Goal: Obtain resource: Obtain resource

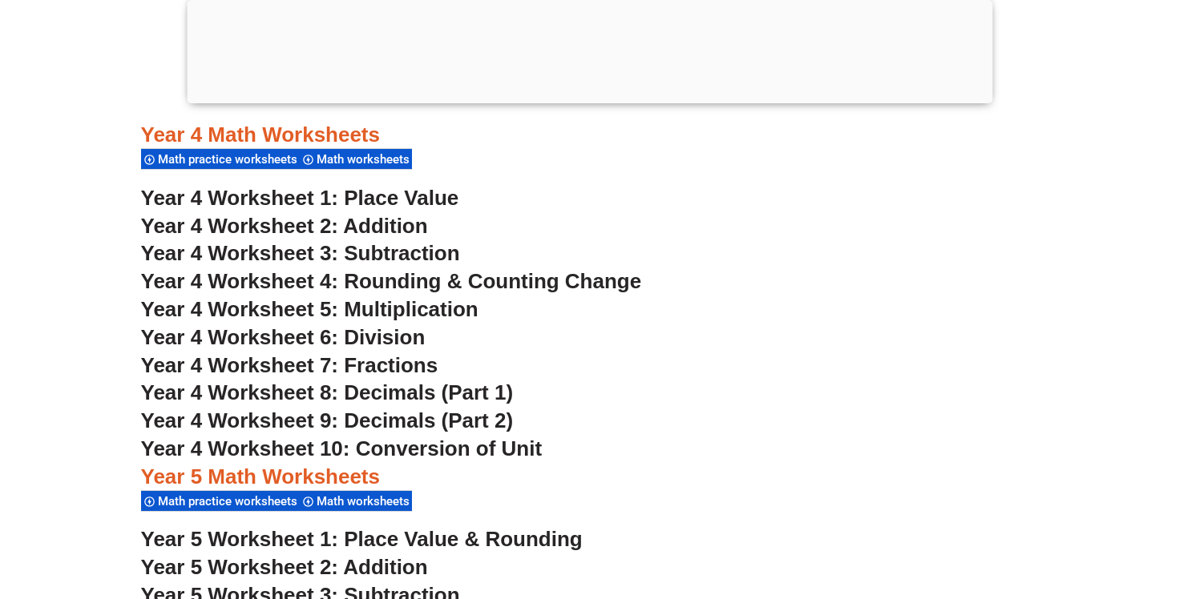
scroll to position [2925, 0]
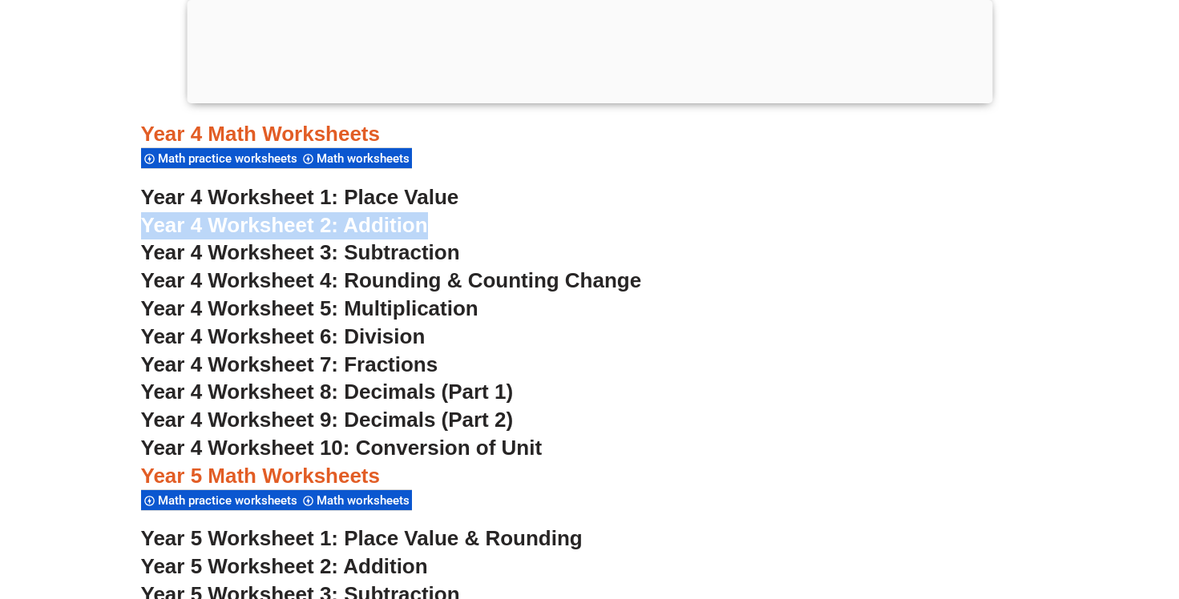
click at [262, 254] on span "Year 4 Worksheet 3: Subtraction" at bounding box center [300, 252] width 319 height 24
click at [403, 281] on span "Year 4 Worksheet 4: Rounding & Counting Change" at bounding box center [391, 280] width 501 height 24
click at [375, 306] on span "Year 4 Worksheet 5: Multiplication" at bounding box center [309, 309] width 337 height 24
click at [367, 340] on span "Year 4 Worksheet 6: Division" at bounding box center [283, 337] width 285 height 24
click at [373, 362] on span "Year 4 Worksheet 7: Fractions" at bounding box center [289, 365] width 297 height 24
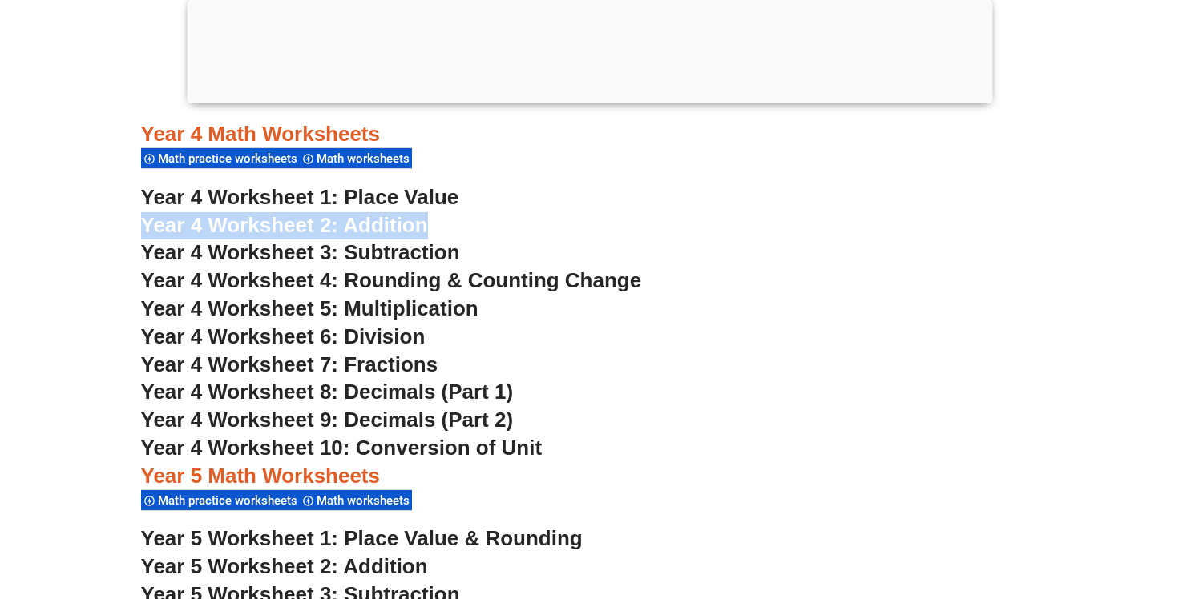
click at [434, 394] on span "Year 4 Worksheet 8: Decimals (Part 1)" at bounding box center [327, 392] width 373 height 24
click at [444, 413] on span "Year 4 Worksheet 9: Decimals (Part 2)" at bounding box center [327, 420] width 373 height 24
click at [431, 448] on span "Year 4 Worksheet 10: Conversion of Unit" at bounding box center [342, 448] width 402 height 24
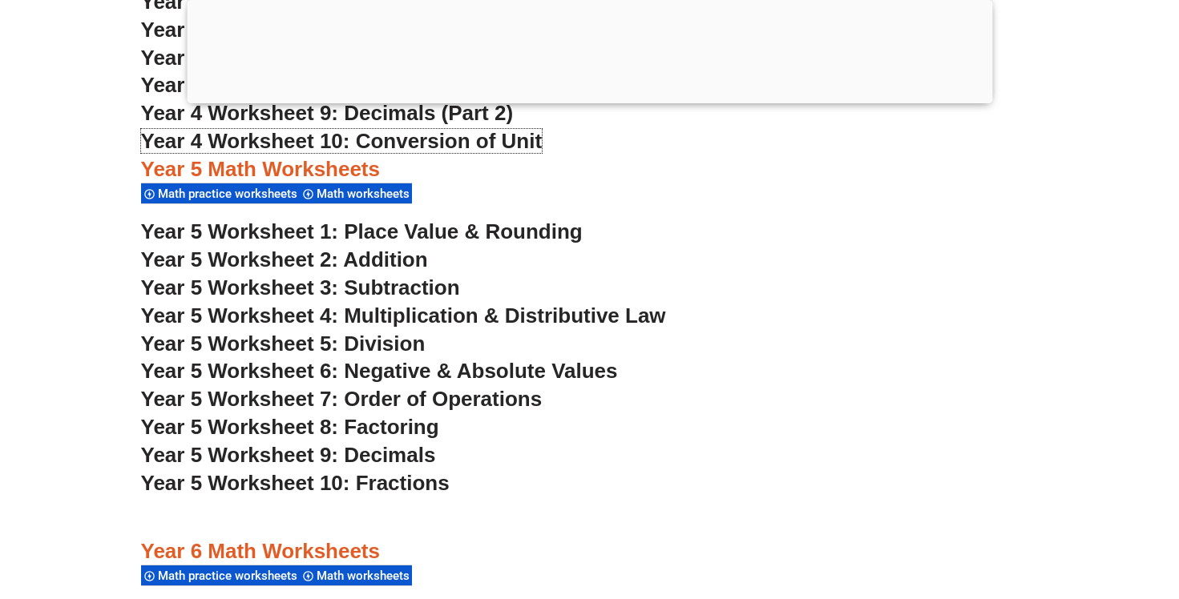
scroll to position [3233, 0]
click at [527, 231] on span "Year 5 Worksheet 1: Place Value & Rounding" at bounding box center [362, 231] width 442 height 24
